Goal: Book appointment/travel/reservation

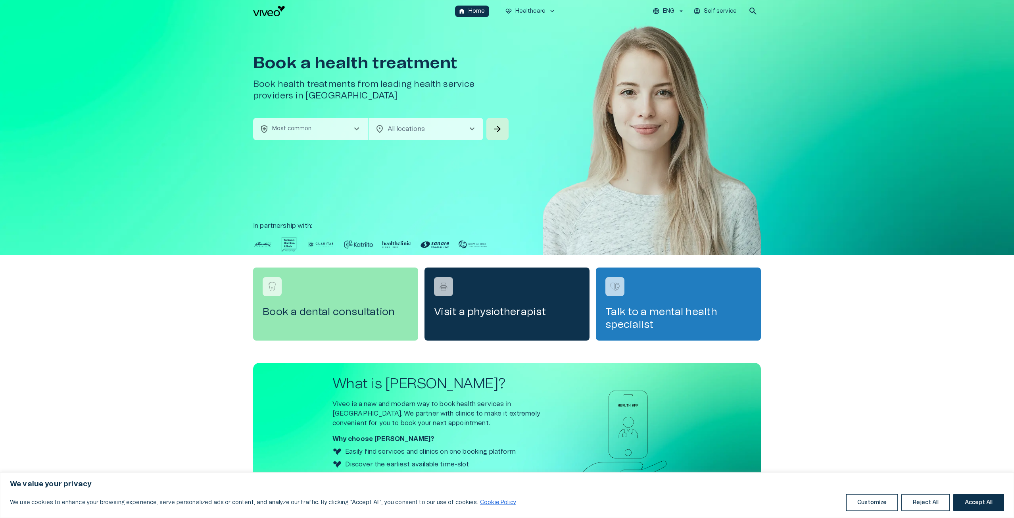
click at [528, 19] on div "home Home ecg_heart Healthcare keyboard_arrow_down ENG Self service search" at bounding box center [507, 11] width 1014 height 22
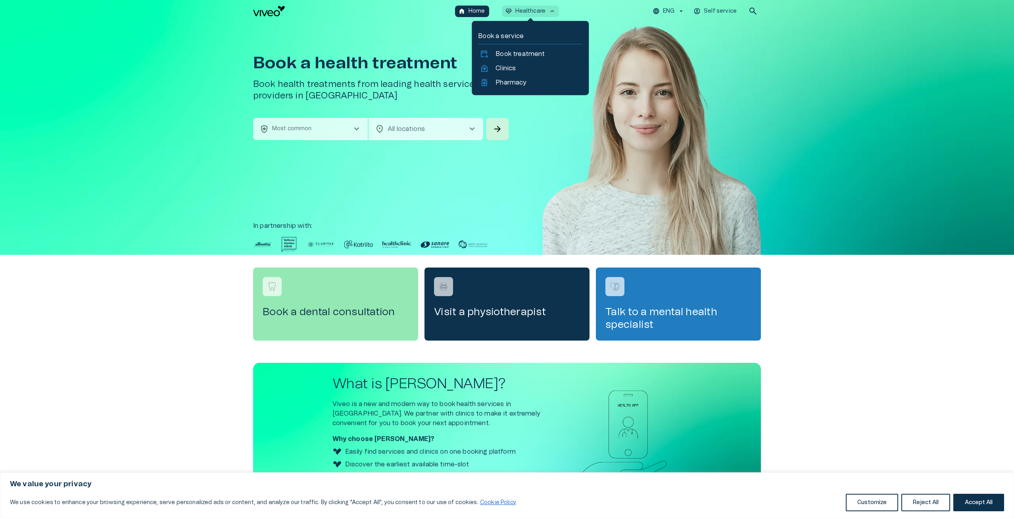
click at [529, 15] on button "ecg_heart Healthcare keyboard_arrow_up" at bounding box center [531, 12] width 58 height 12
click at [516, 60] on div "calendar_add_on Book treatment" at bounding box center [530, 54] width 104 height 13
click at [514, 65] on p "Clinics" at bounding box center [506, 69] width 20 height 10
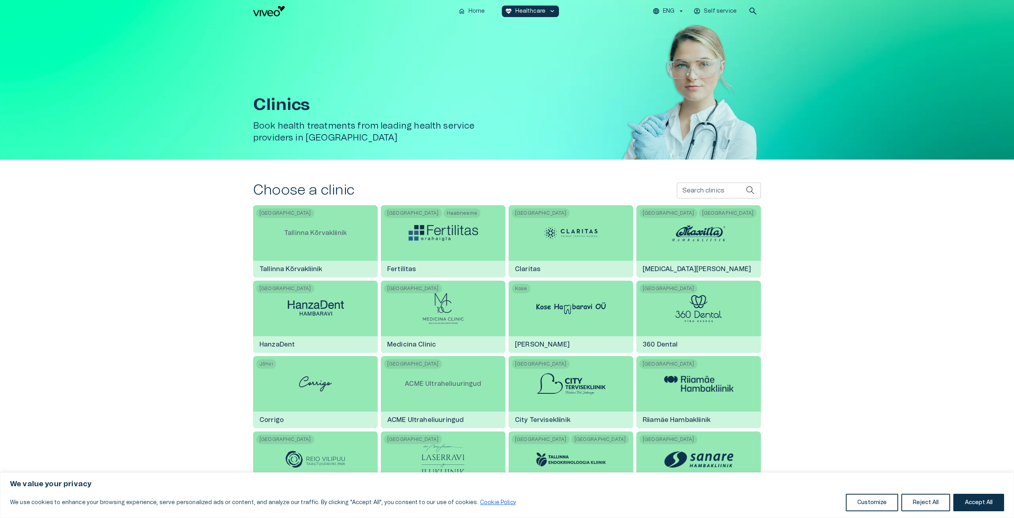
click at [445, 120] on h5 "Book health treatments from leading health service providers in [GEOGRAPHIC_DAT…" at bounding box center [381, 131] width 257 height 23
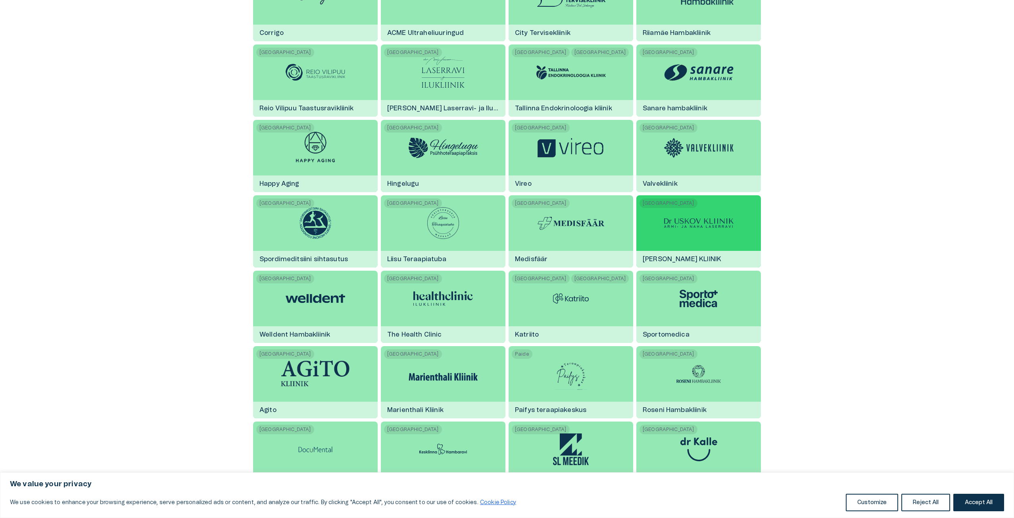
click at [735, 239] on div "Tallinn Dr USKOV KLIINIK" at bounding box center [699, 231] width 125 height 72
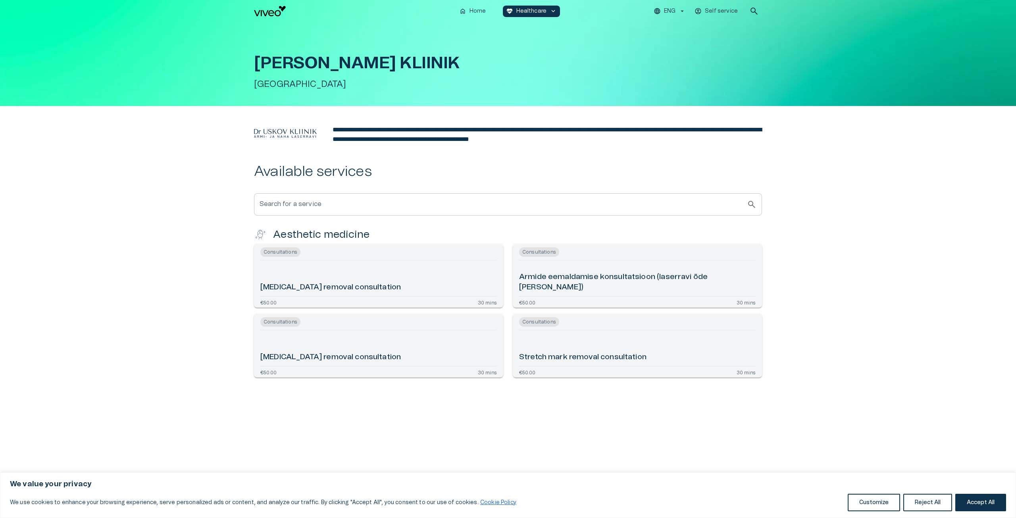
click at [662, 14] on button "ENG" at bounding box center [669, 12] width 35 height 12
click at [675, 46] on li "English" at bounding box center [673, 45] width 40 height 14
